Goal: Find specific page/section: Find specific page/section

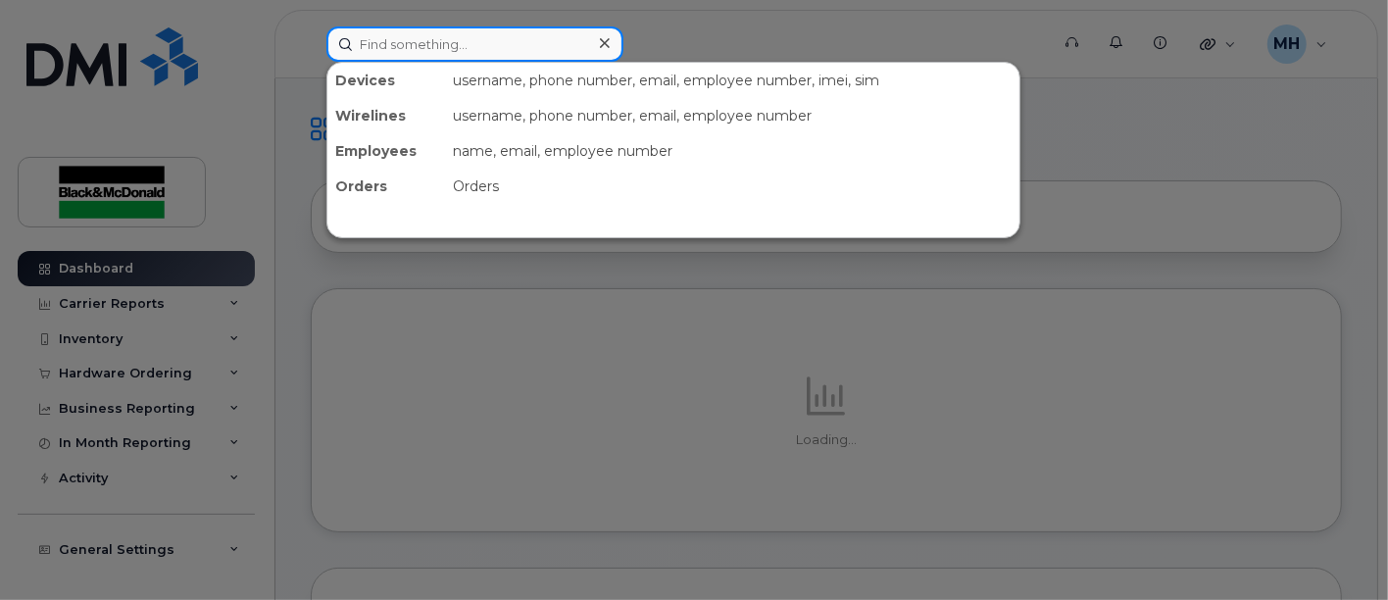
click at [504, 52] on input at bounding box center [474, 43] width 297 height 35
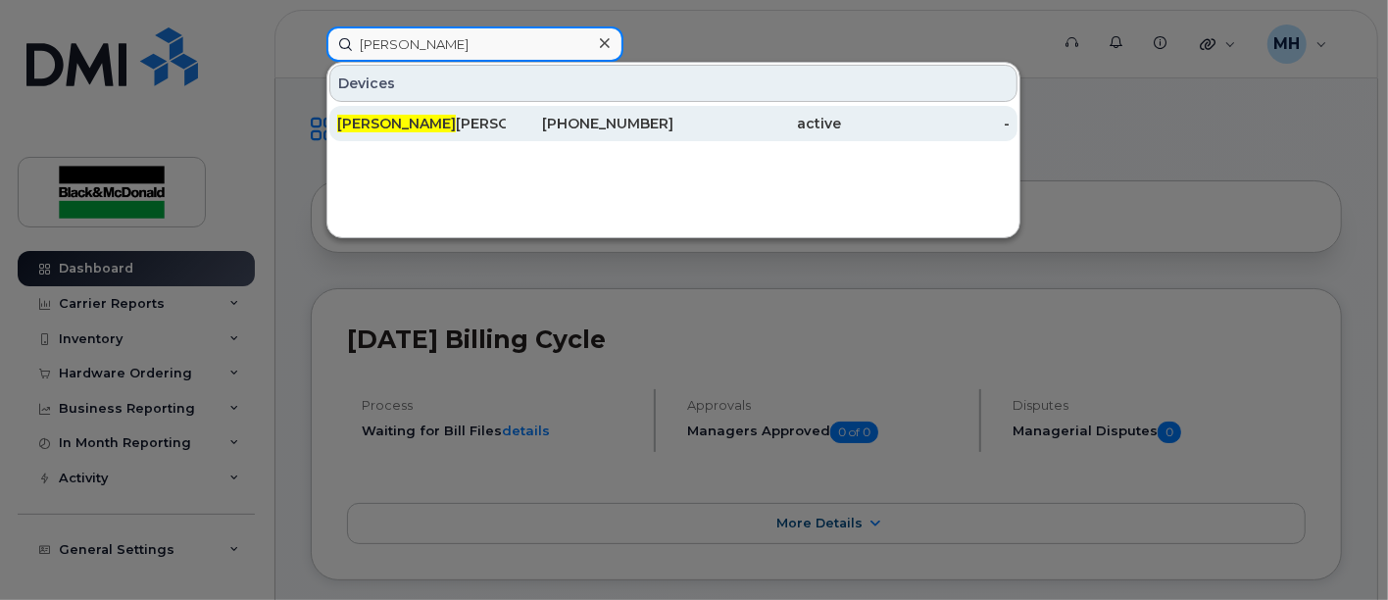
type input "[PERSON_NAME]"
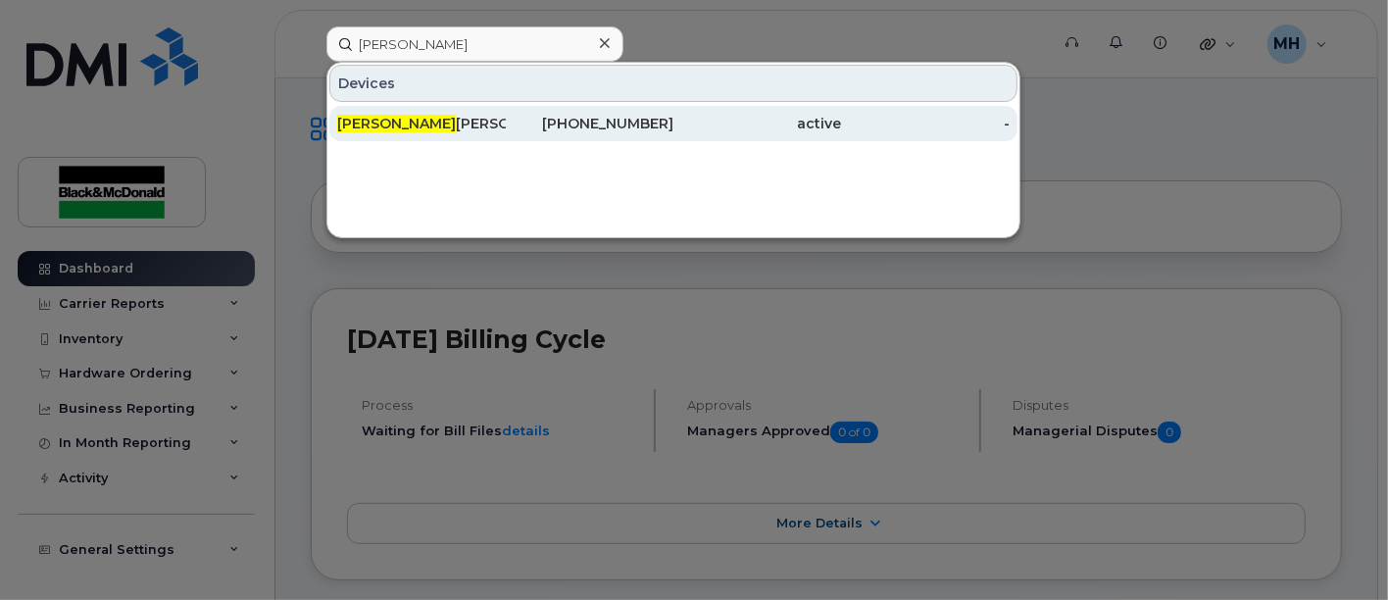
click at [427, 123] on div "[PERSON_NAME]" at bounding box center [421, 124] width 169 height 20
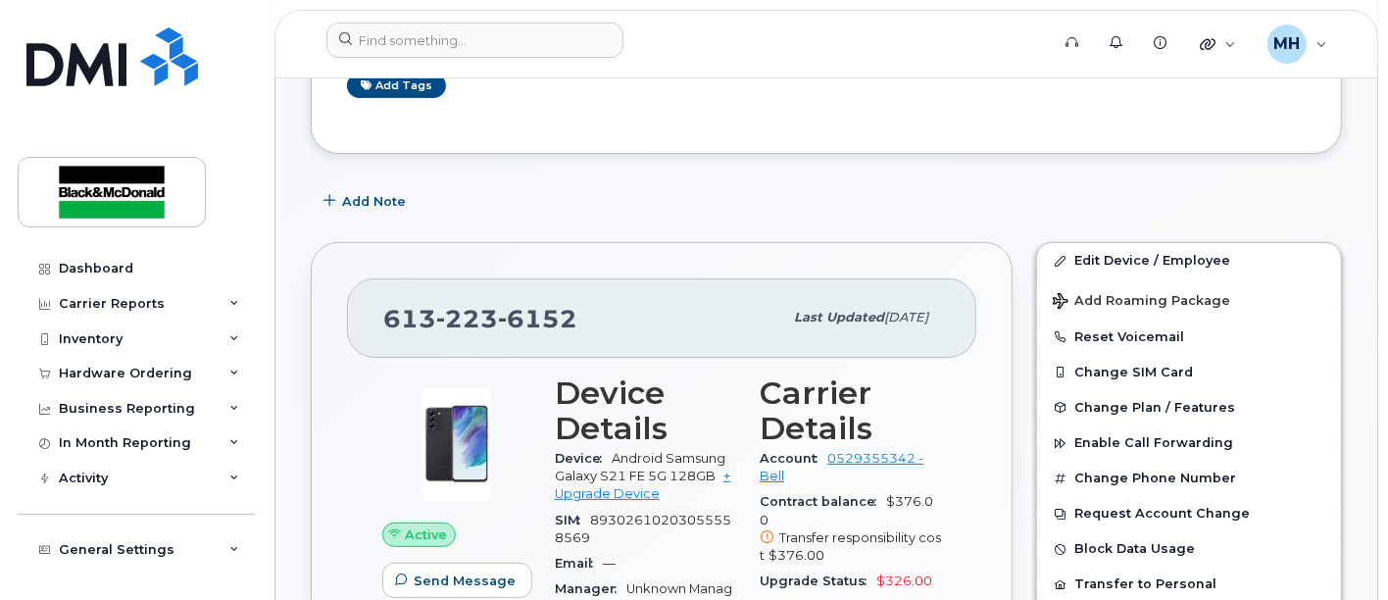
scroll to position [326, 0]
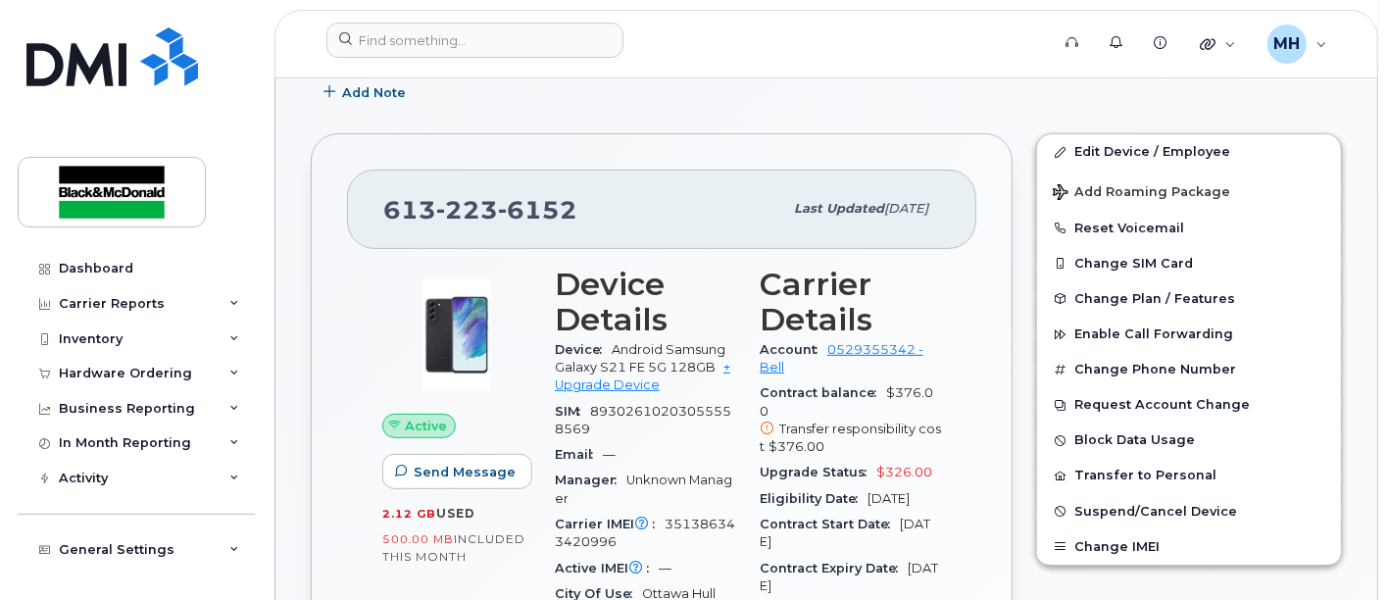
click at [690, 461] on div "Email —" at bounding box center [645, 454] width 181 height 25
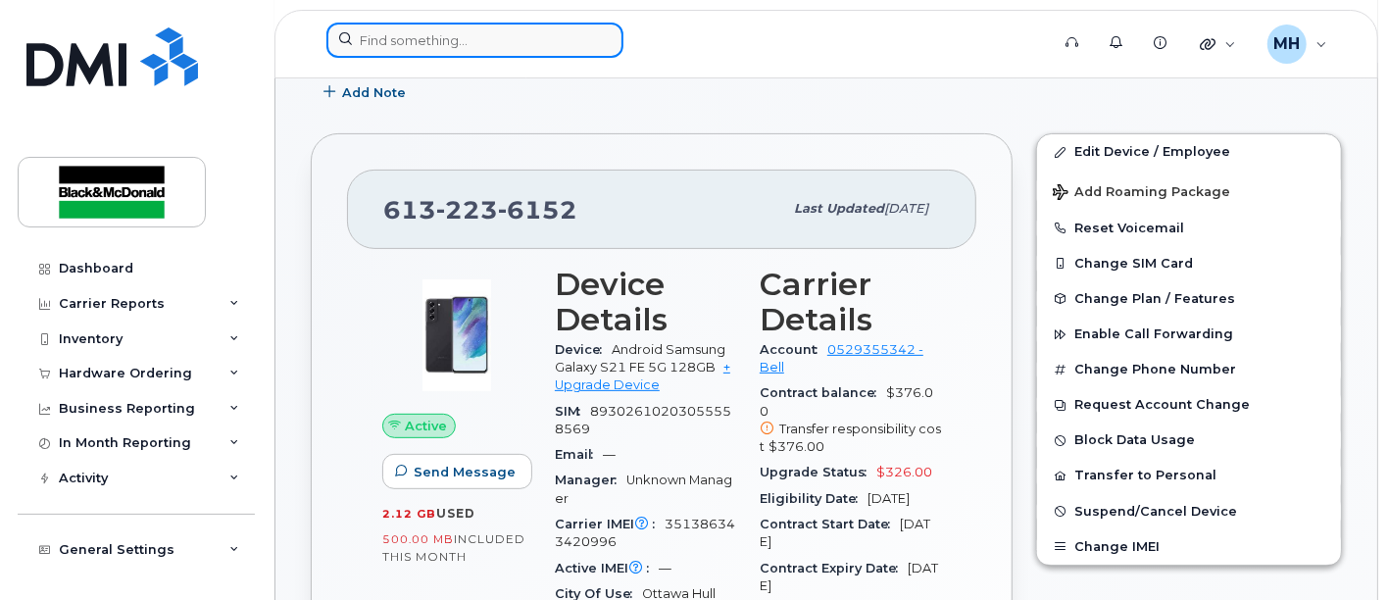
click at [423, 45] on input at bounding box center [474, 40] width 297 height 35
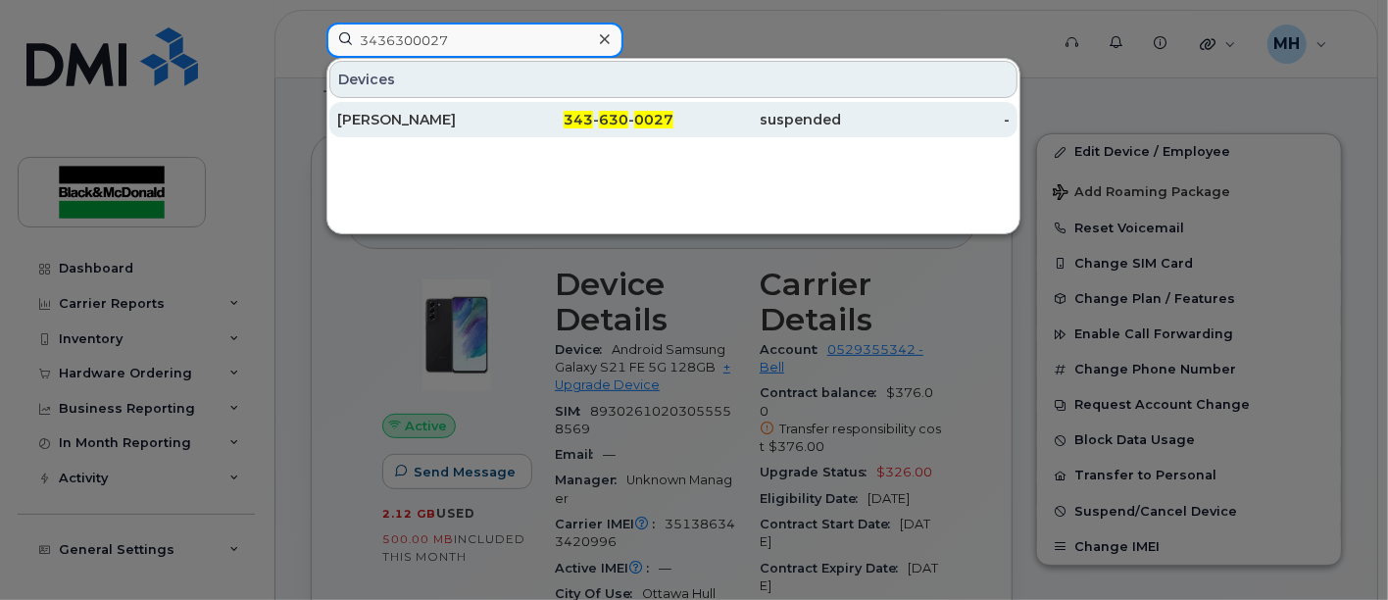
type input "3436300027"
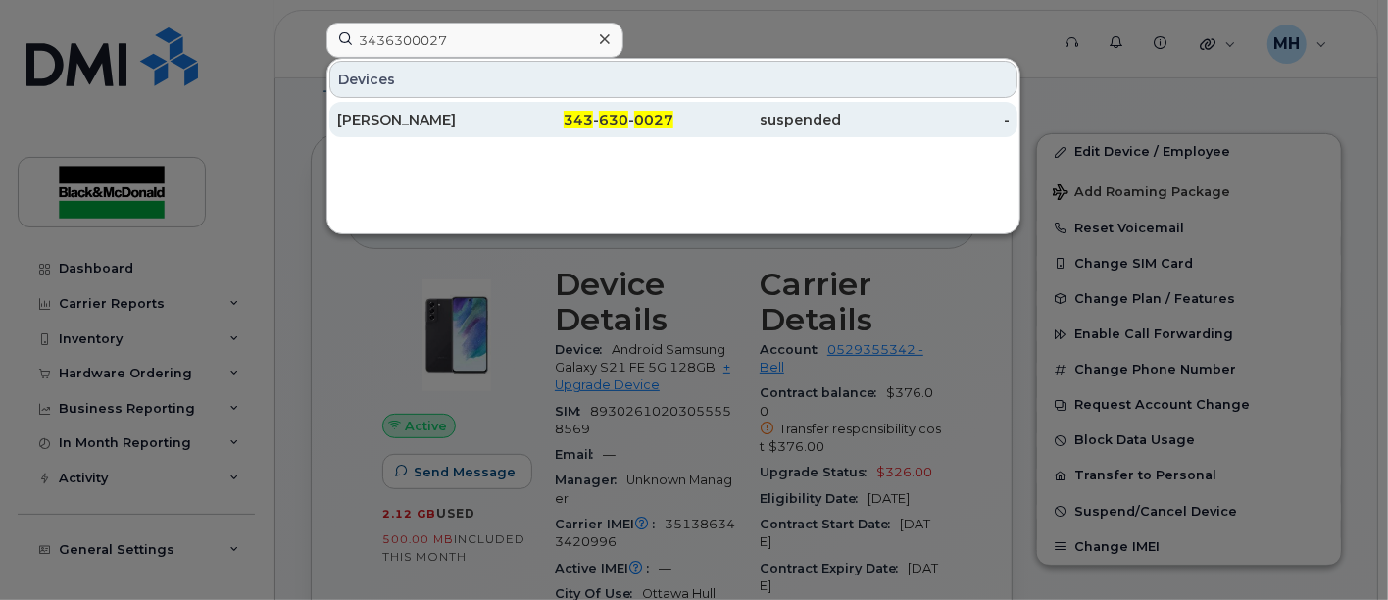
click at [420, 116] on div "Adeniyi Ayinde" at bounding box center [421, 120] width 169 height 20
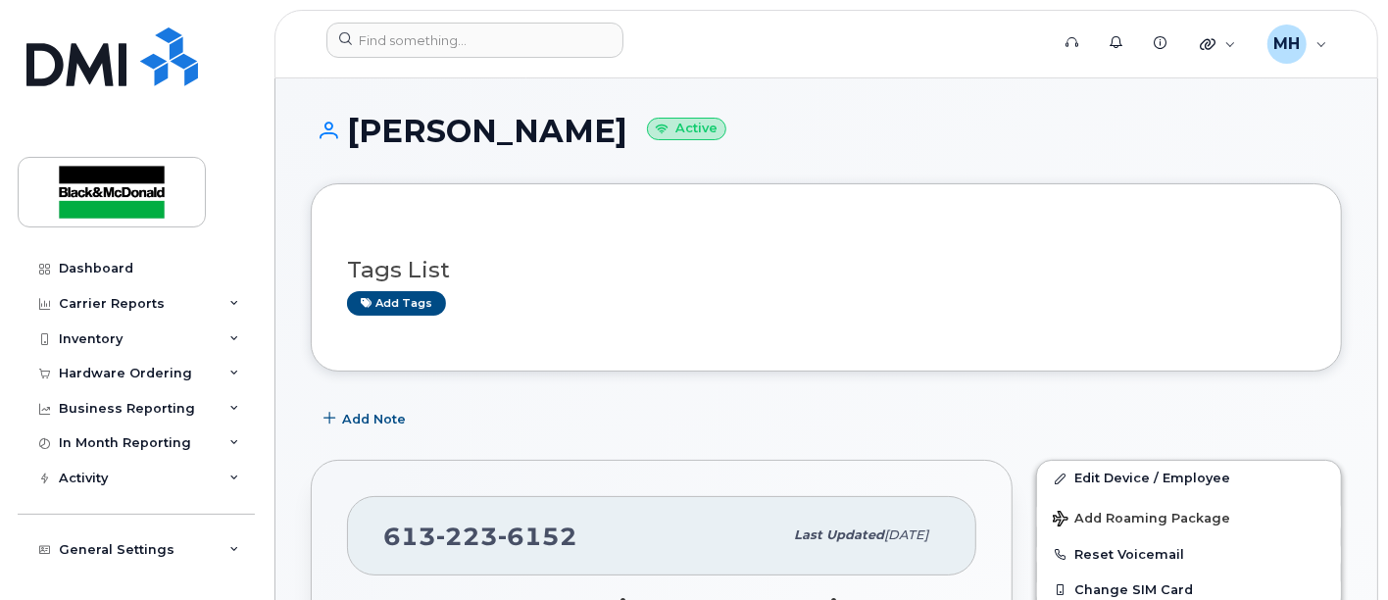
scroll to position [326, 0]
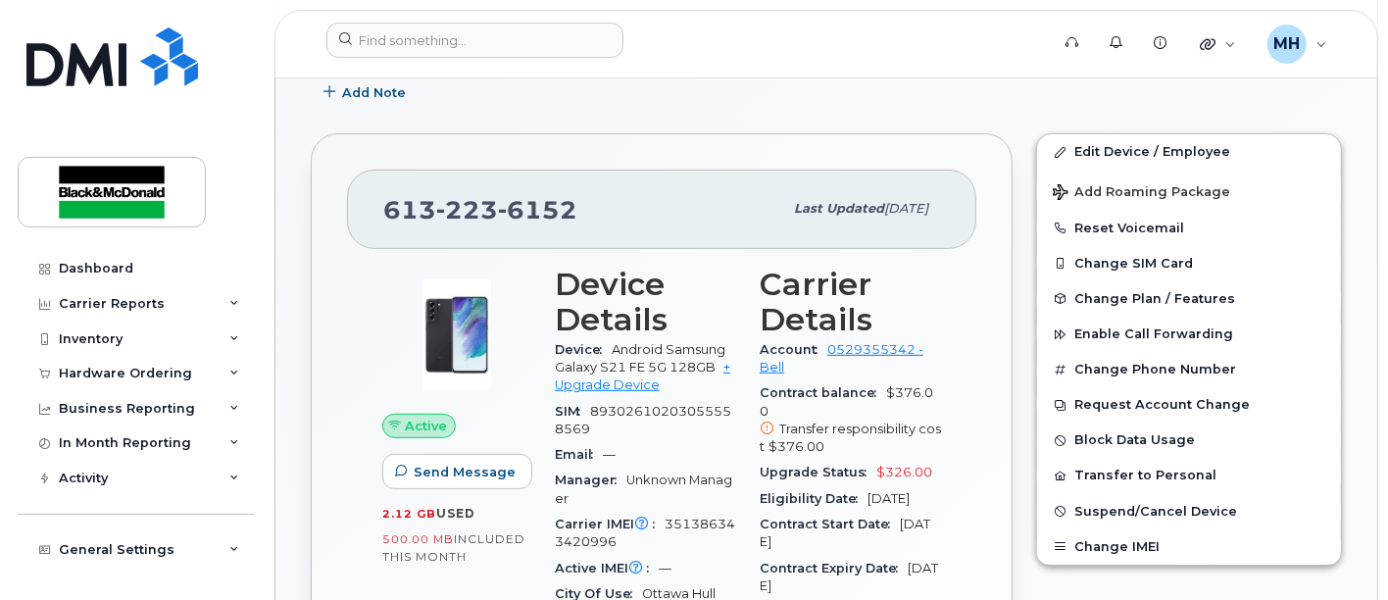
drag, startPoint x: 661, startPoint y: 298, endPoint x: 652, endPoint y: 293, distance: 10.1
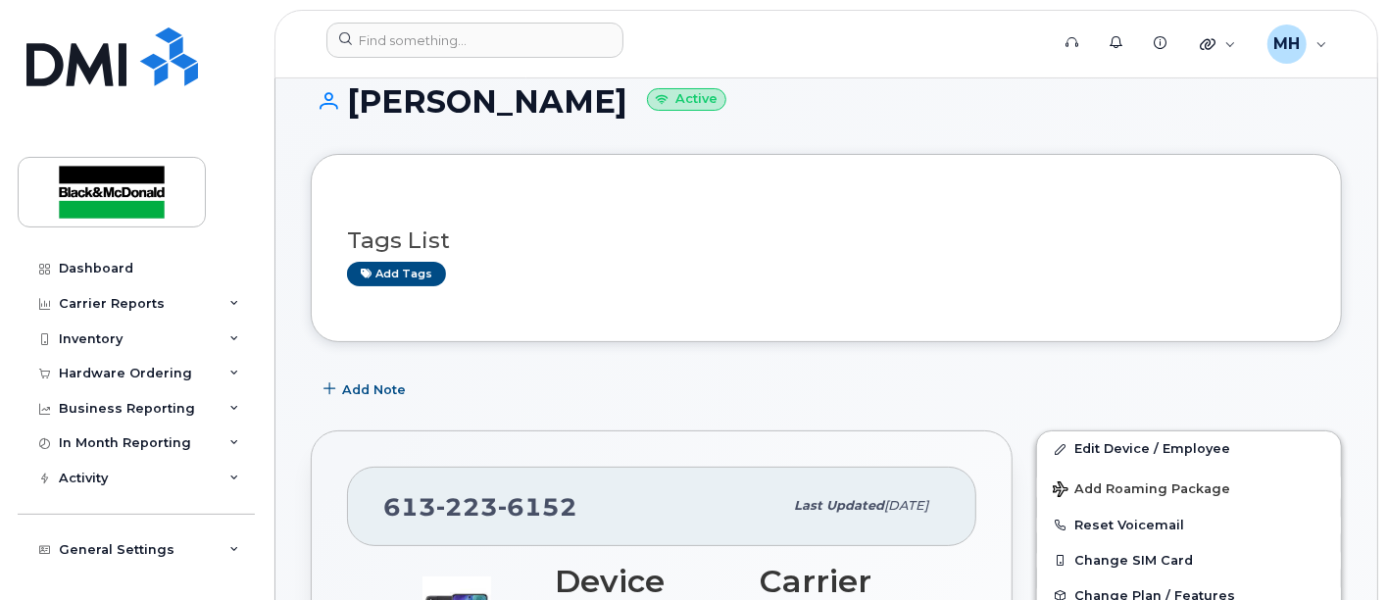
scroll to position [0, 0]
